Goal: Information Seeking & Learning: Learn about a topic

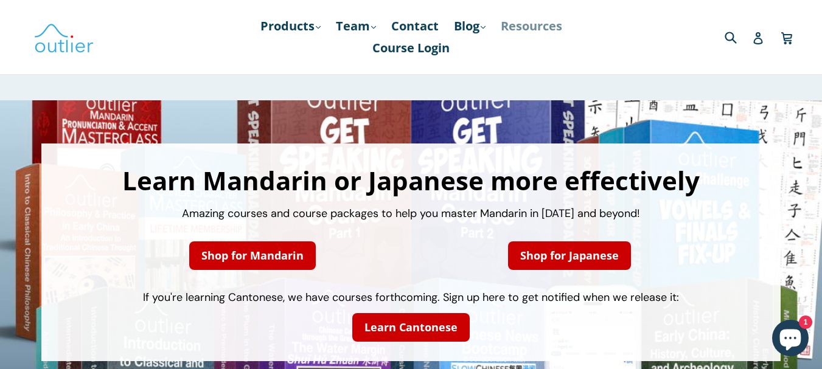
click at [530, 26] on link "Resources" at bounding box center [532, 26] width 74 height 22
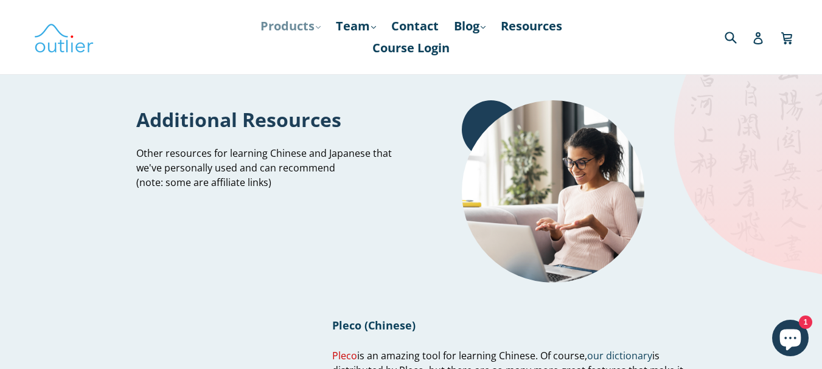
click at [296, 22] on link "Products .cls-1{fill:#231f20} expand" at bounding box center [290, 26] width 72 height 22
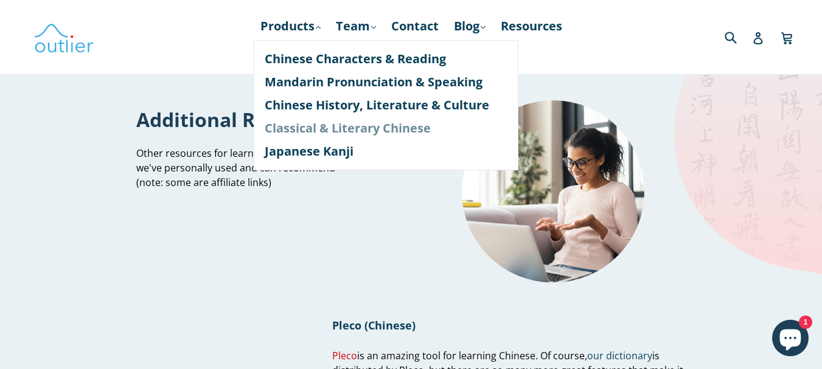
click at [302, 125] on link "Classical & Literary Chinese" at bounding box center [386, 128] width 243 height 23
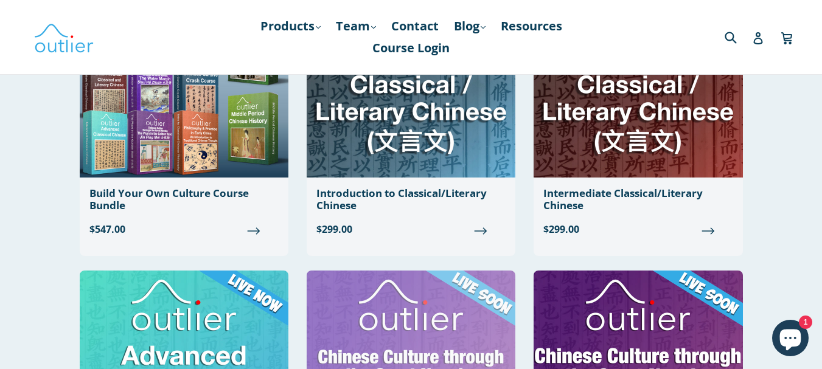
scroll to position [243, 0]
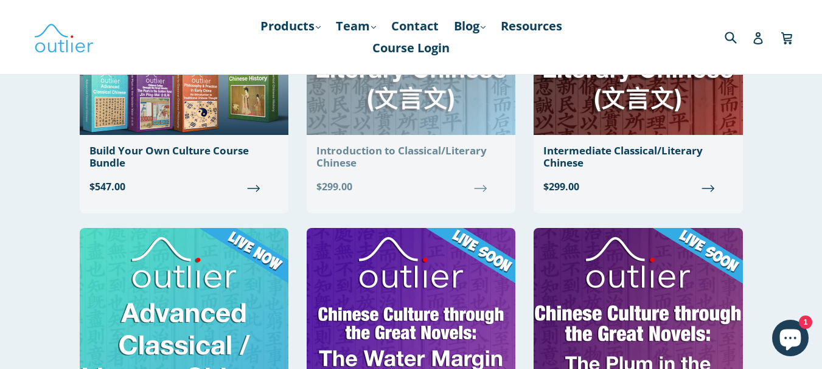
click at [479, 186] on span "$299.00" at bounding box center [410, 186] width 189 height 15
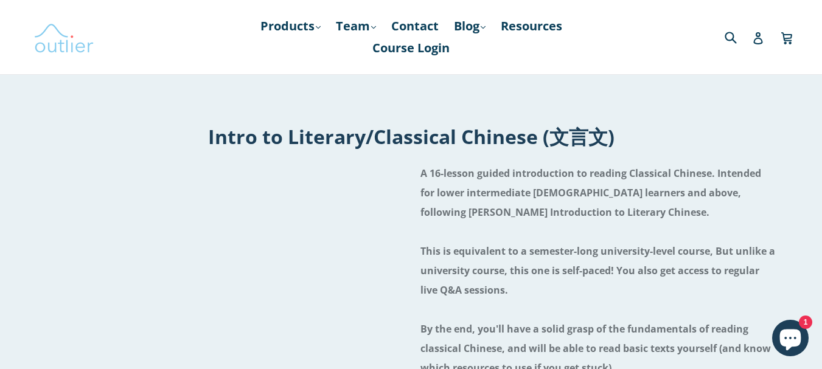
click at [44, 47] on img at bounding box center [63, 36] width 61 height 35
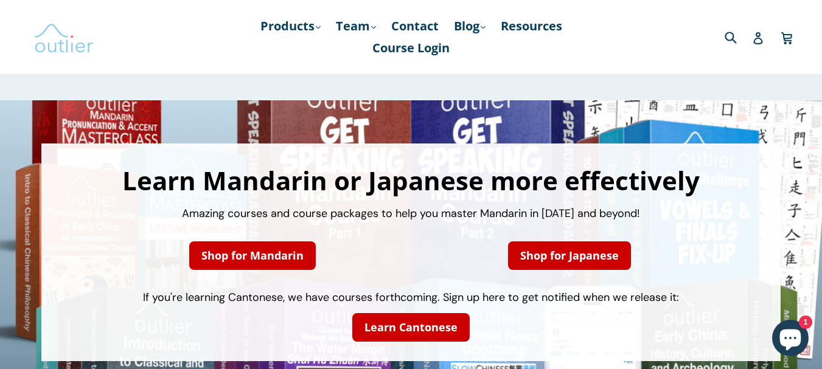
click at [44, 47] on img at bounding box center [63, 36] width 61 height 35
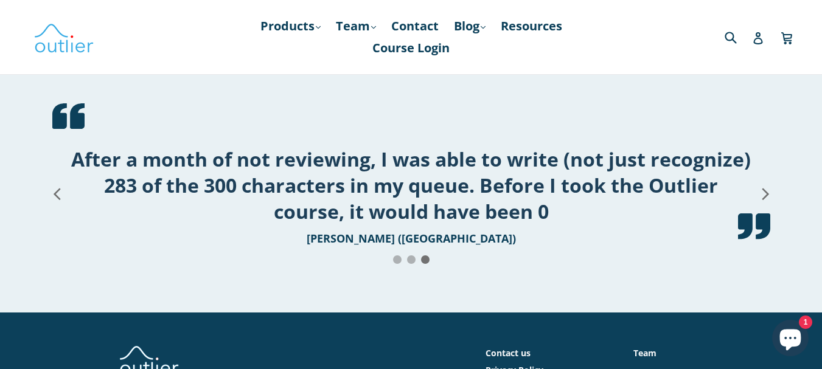
scroll to position [1642, 0]
